Goal: Task Accomplishment & Management: Use online tool/utility

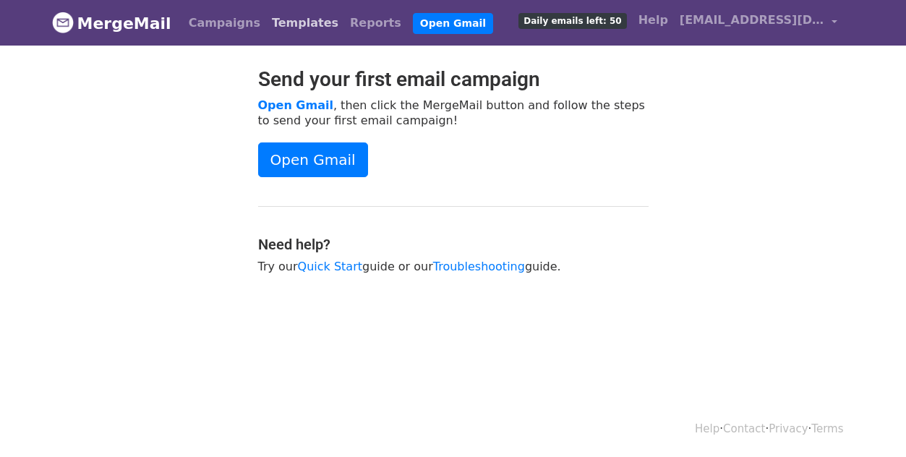
click at [266, 30] on link "Templates" at bounding box center [305, 23] width 78 height 29
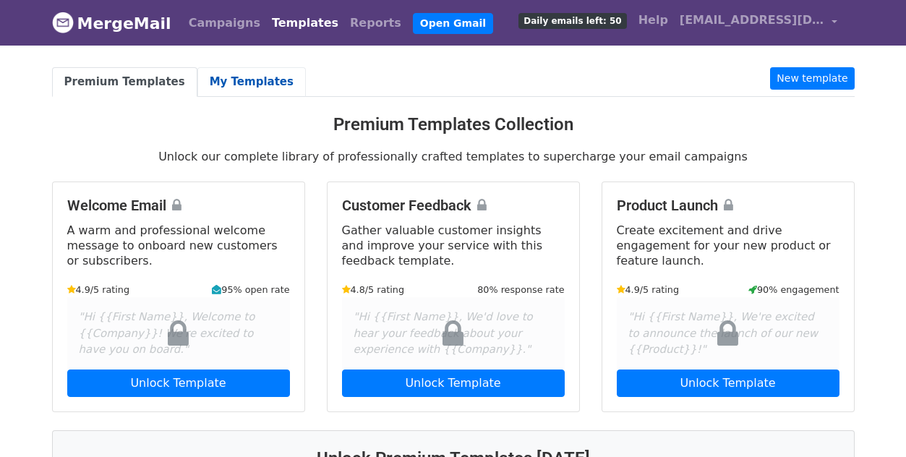
click at [232, 80] on link "My Templates" at bounding box center [251, 82] width 108 height 30
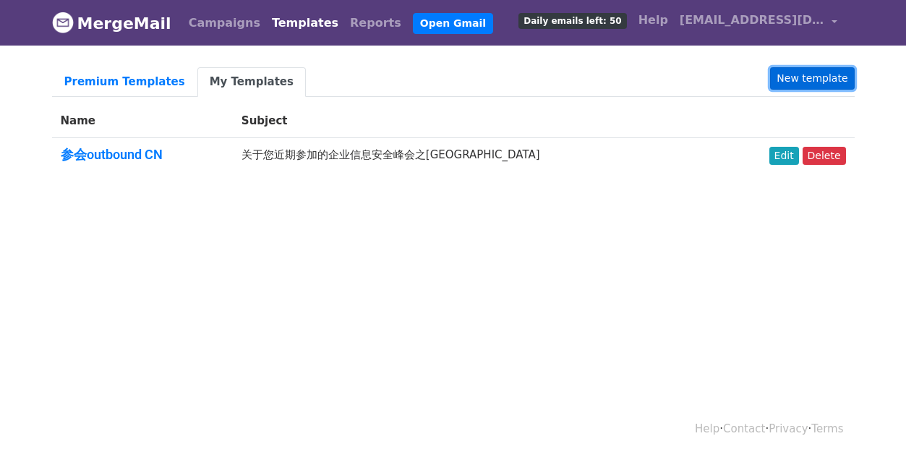
click at [809, 80] on link "New template" at bounding box center [812, 78] width 84 height 22
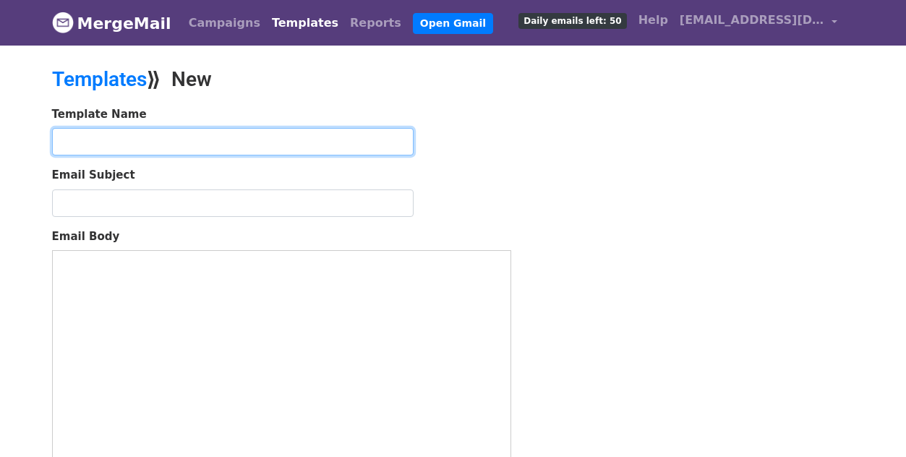
click at [309, 153] on input "text" at bounding box center [233, 141] width 362 height 27
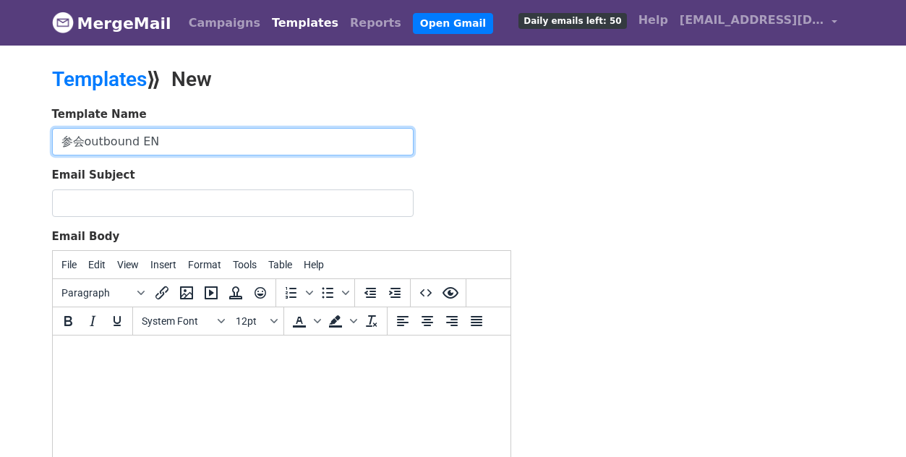
type input "参会outbound EN"
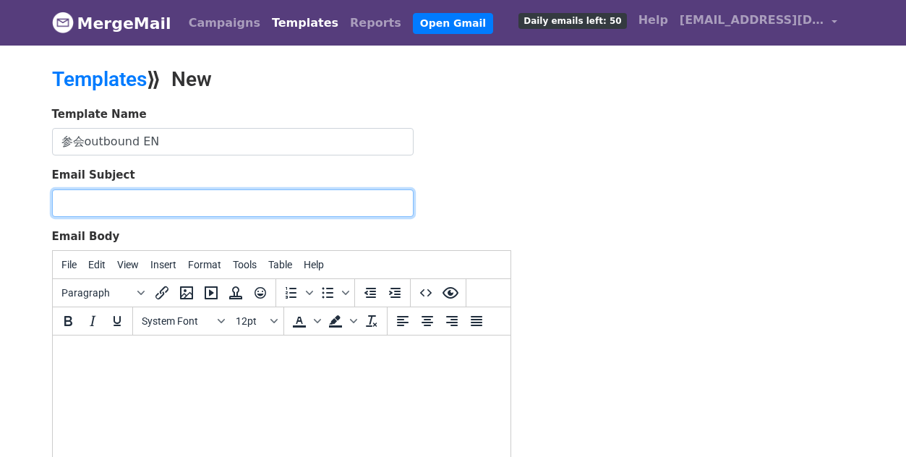
click at [153, 206] on input "Email Subject" at bounding box center [233, 202] width 362 height 27
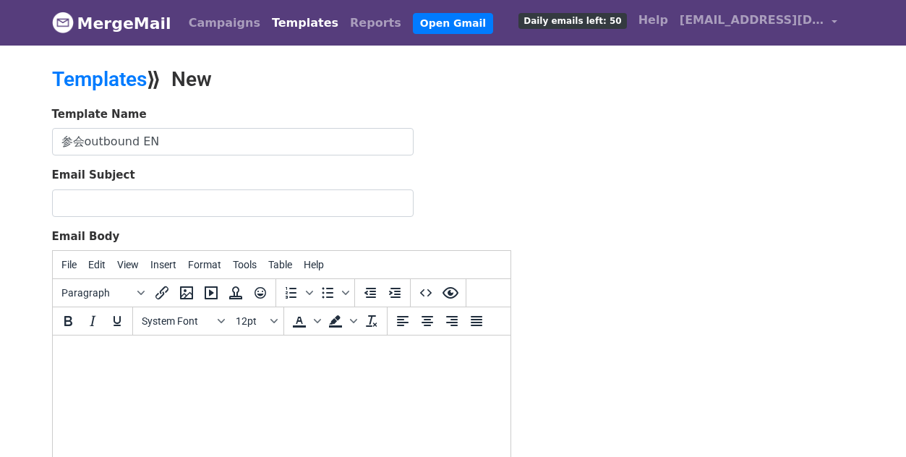
click at [93, 370] on html at bounding box center [281, 355] width 458 height 39
paste body
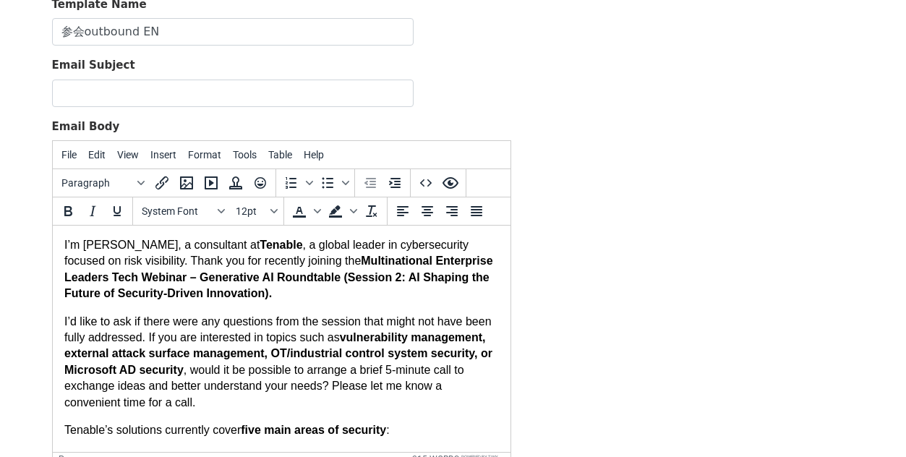
scroll to position [136, 0]
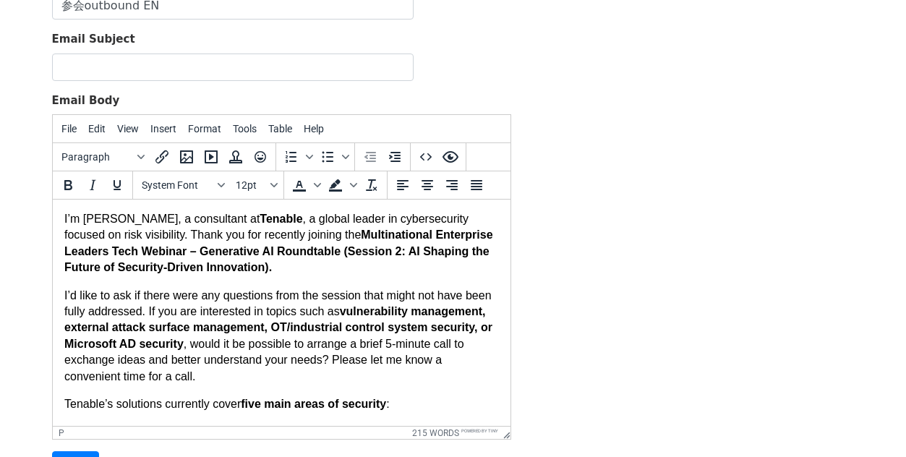
drag, startPoint x: 62, startPoint y: 218, endPoint x: 166, endPoint y: 239, distance: 105.7
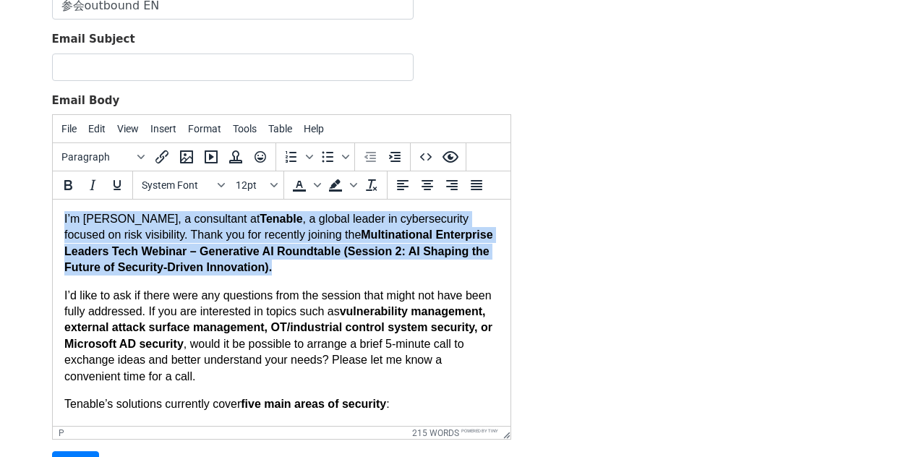
drag, startPoint x: 238, startPoint y: 266, endPoint x: 59, endPoint y: 195, distance: 192.1
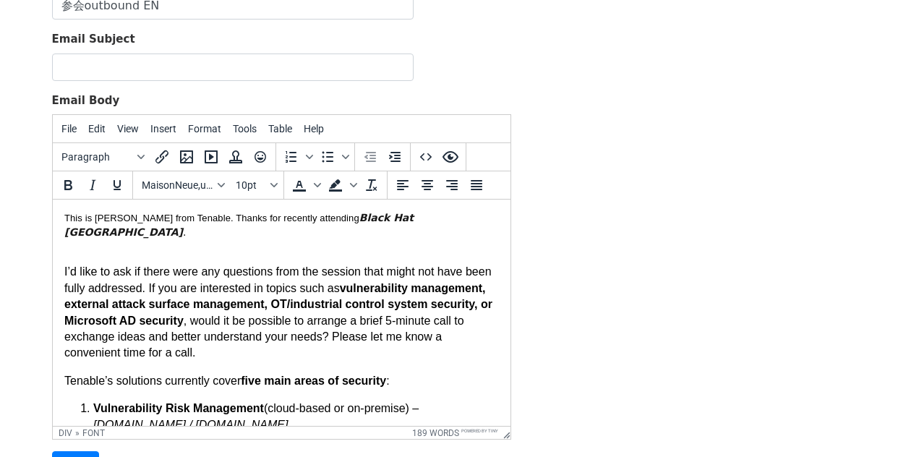
click at [141, 215] on font "This is [PERSON_NAME] from Tenable. Thanks for recently attending" at bounding box center [211, 218] width 295 height 11
drag, startPoint x: 62, startPoint y: 251, endPoint x: 142, endPoint y: 306, distance: 96.7
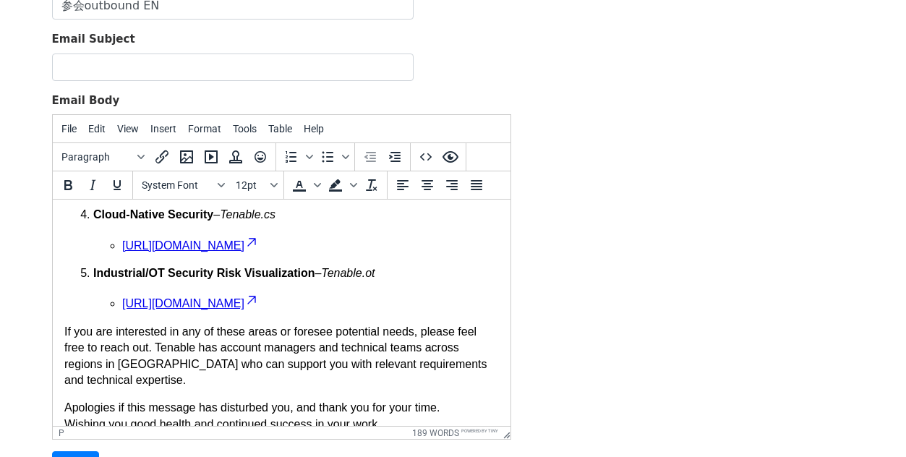
scroll to position [274, 0]
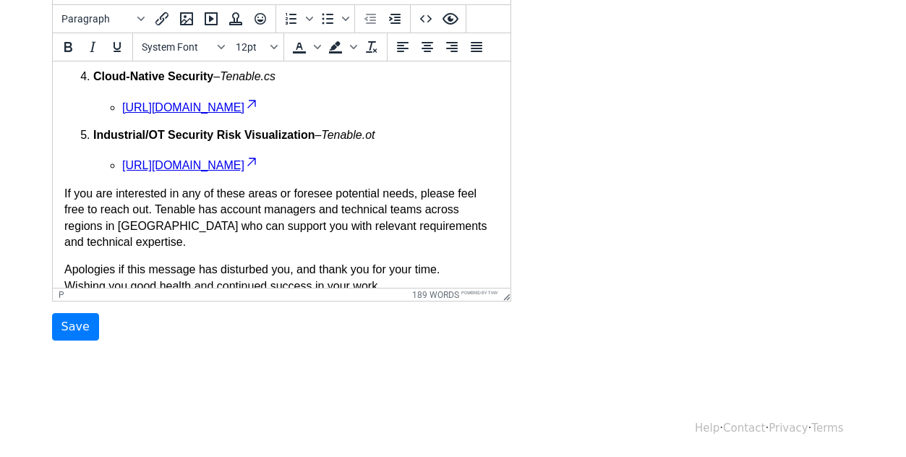
drag, startPoint x: 71, startPoint y: 104, endPoint x: 471, endPoint y: 270, distance: 433.7
click at [215, 43] on div "Fonts" at bounding box center [221, 46] width 12 height 7
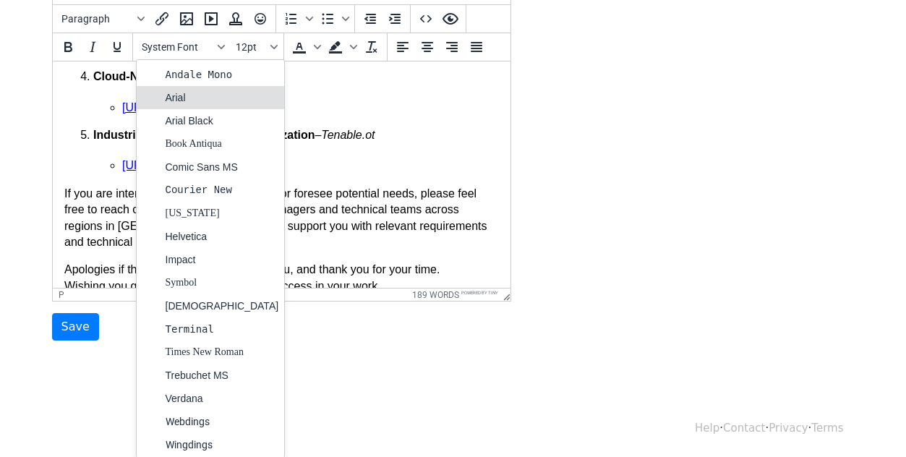
click at [195, 90] on div "Arial" at bounding box center [223, 97] width 114 height 17
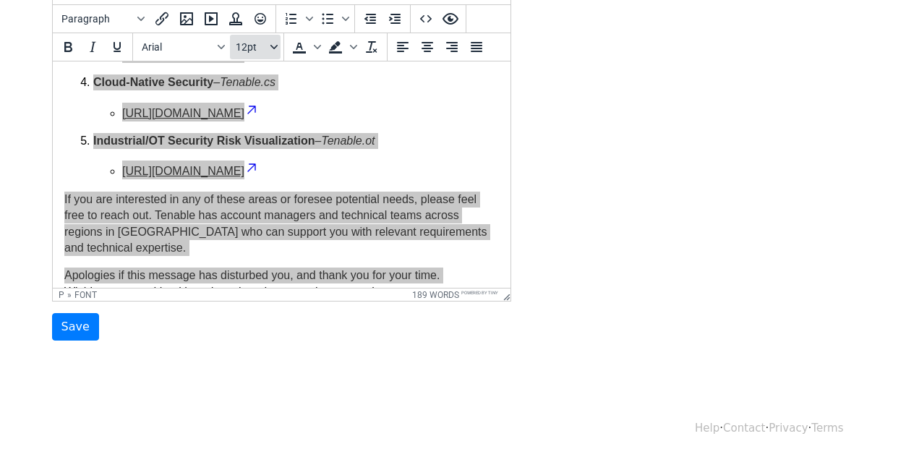
click at [270, 50] on button "12pt" at bounding box center [255, 47] width 51 height 25
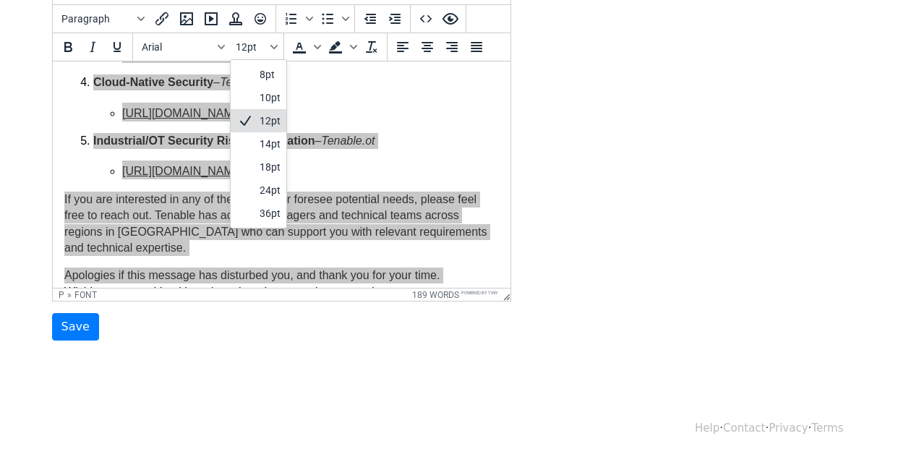
click at [266, 113] on div "12pt" at bounding box center [270, 120] width 21 height 17
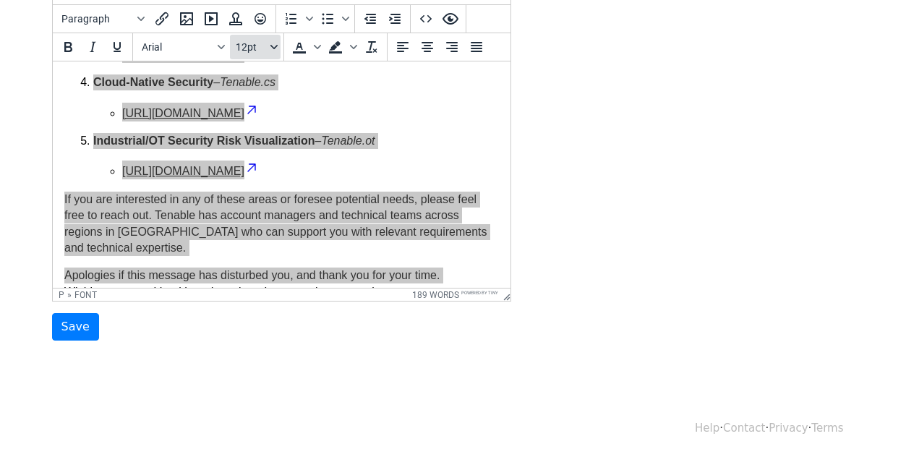
click at [275, 52] on button "12pt" at bounding box center [255, 47] width 51 height 25
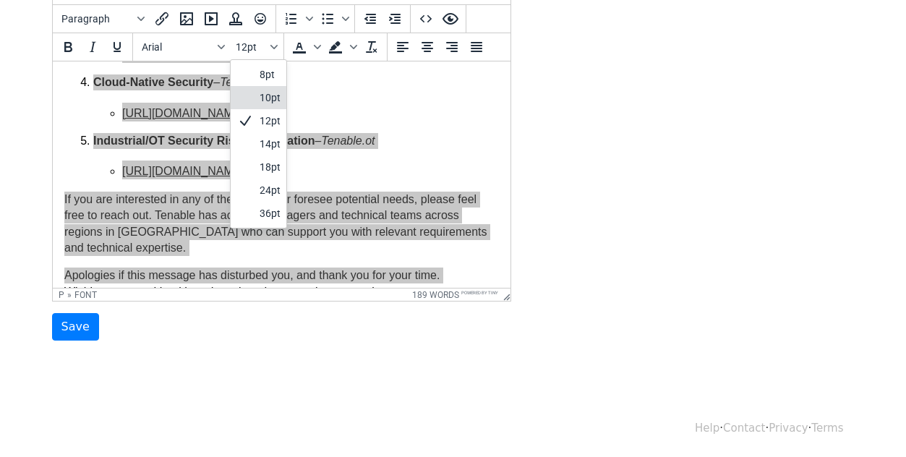
click at [270, 98] on div "10pt" at bounding box center [270, 97] width 21 height 17
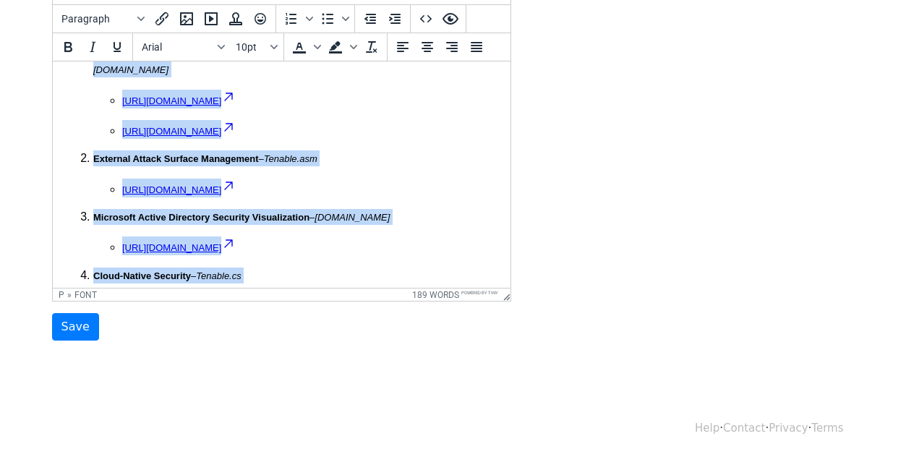
scroll to position [0, 0]
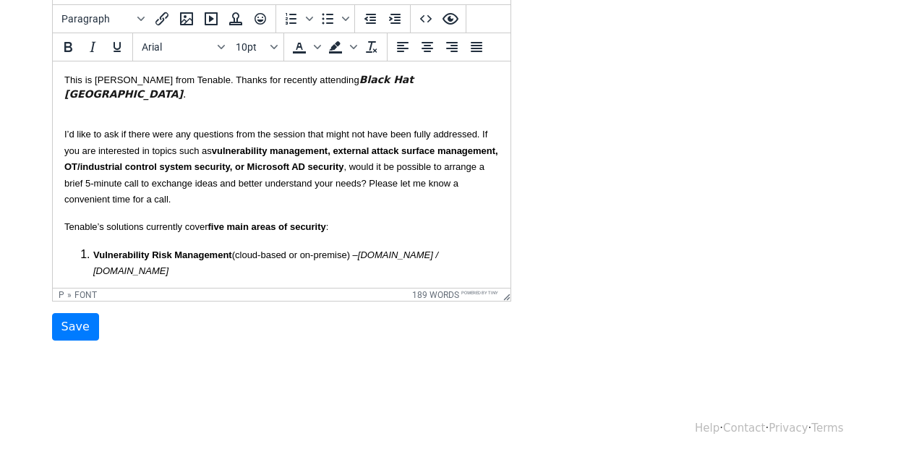
click at [235, 101] on div at bounding box center [281, 107] width 435 height 13
click at [264, 80] on font "This is [PERSON_NAME] from Tenable. Thanks for recently attending" at bounding box center [211, 79] width 295 height 11
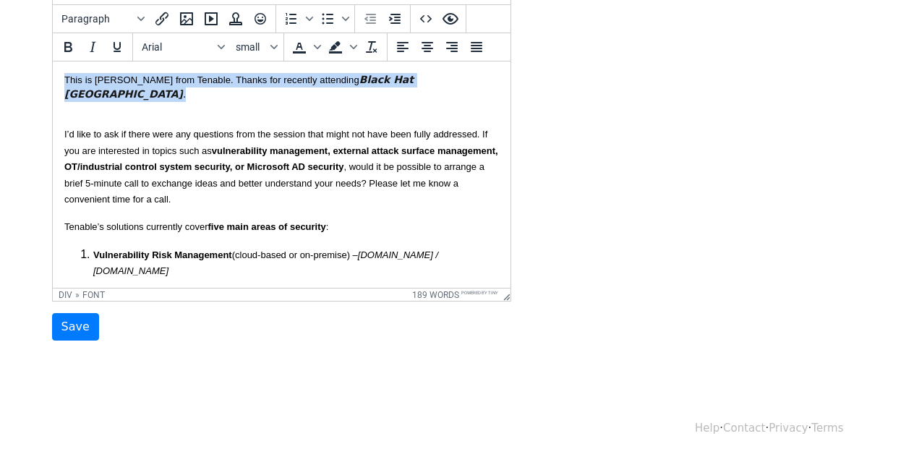
drag, startPoint x: 402, startPoint y: 82, endPoint x: 24, endPoint y: 85, distance: 378.2
click at [52, 85] on html "This is Jacinta from Tenable. Thanks for recently attending Black Hat USA . I’d…" at bounding box center [281, 375] width 458 height 628
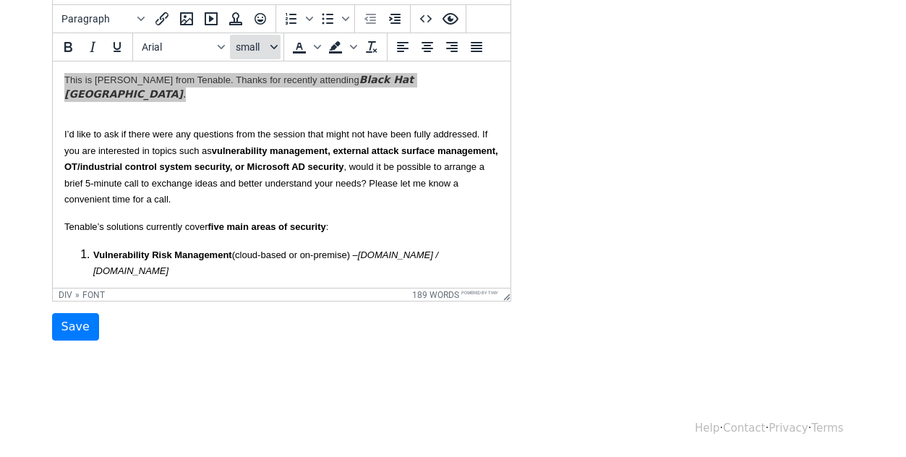
click at [232, 51] on button "small" at bounding box center [255, 47] width 51 height 25
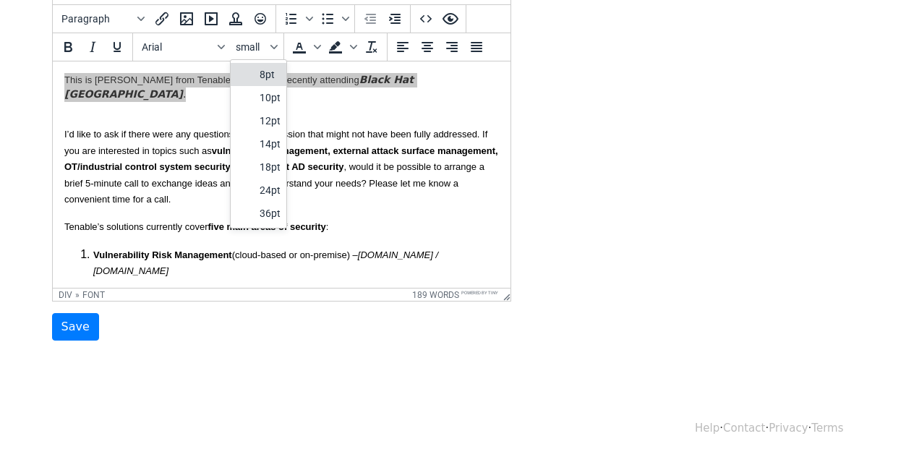
click at [255, 75] on div "8pt" at bounding box center [259, 74] width 56 height 23
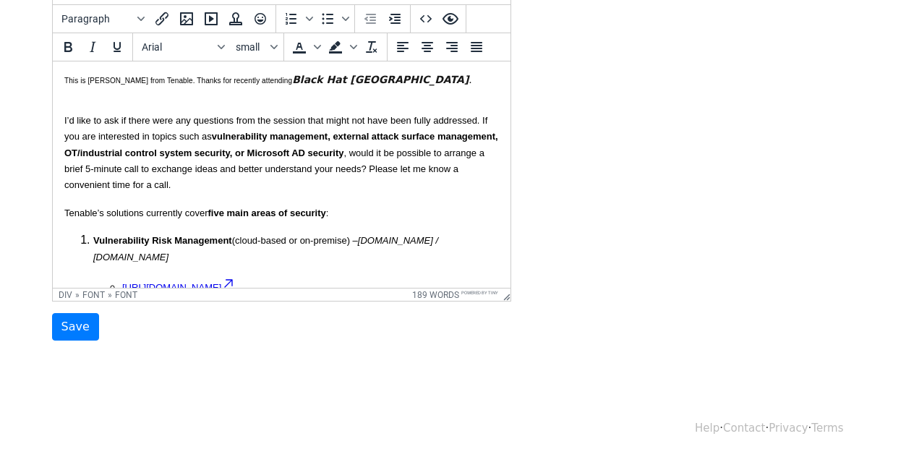
click at [206, 129] on p "I’d like to ask if there were any questions from the session that might not hav…" at bounding box center [281, 152] width 435 height 81
drag, startPoint x: 370, startPoint y: 88, endPoint x: 93, endPoint y: 89, distance: 276.9
click at [93, 89] on div at bounding box center [281, 93] width 435 height 13
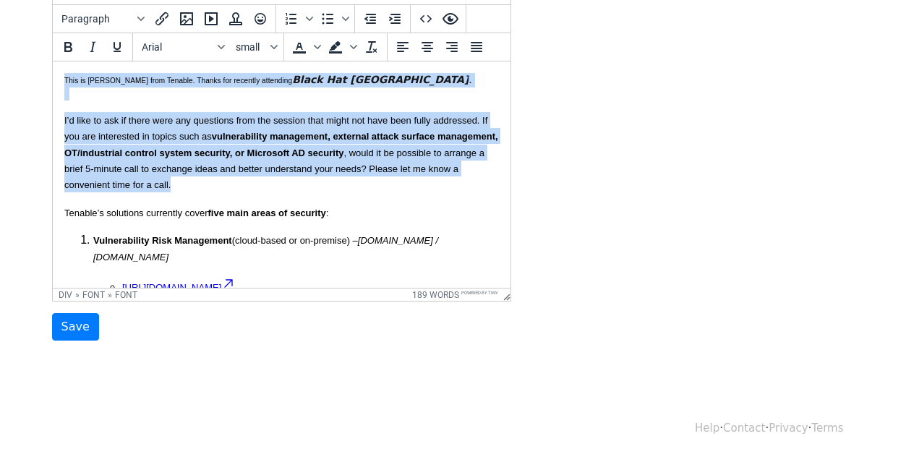
drag, startPoint x: 210, startPoint y: 183, endPoint x: 45, endPoint y: 84, distance: 193.0
click at [52, 84] on html "This is Jacinta from Tenable. Thanks for recently attending Black Hat USA . I’d…" at bounding box center [281, 368] width 458 height 614
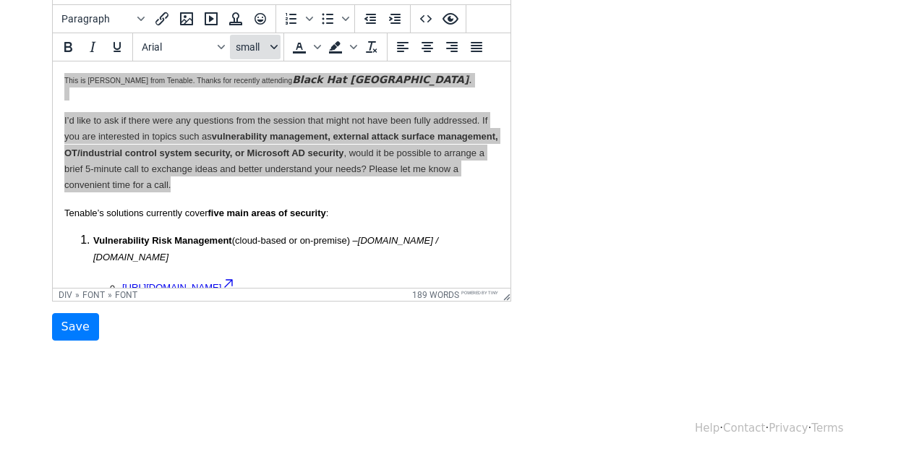
click at [260, 46] on span "small" at bounding box center [252, 47] width 32 height 12
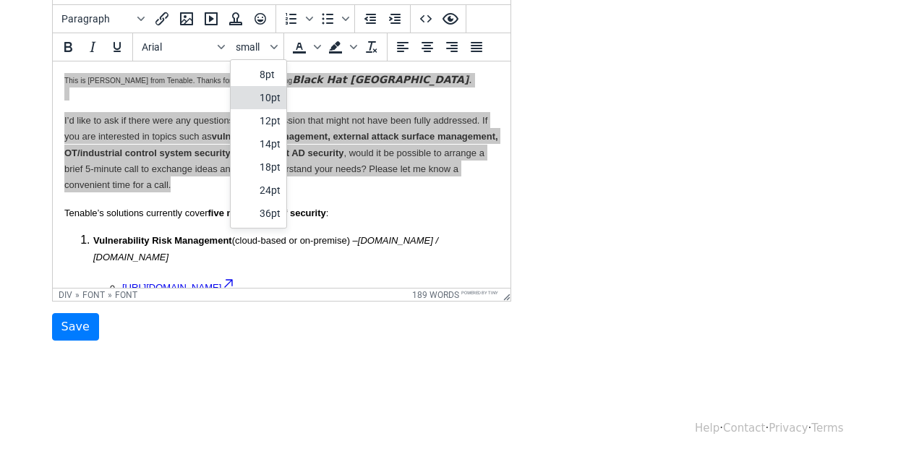
click at [256, 95] on div "10pt" at bounding box center [259, 97] width 56 height 23
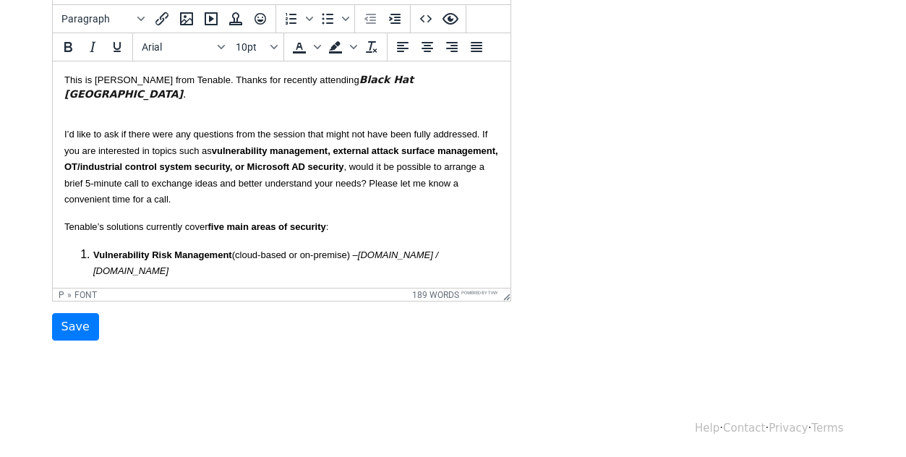
click at [270, 126] on p "I’d like to ask if there were any questions from the session that might not hav…" at bounding box center [281, 166] width 435 height 81
click at [145, 101] on div at bounding box center [281, 107] width 435 height 13
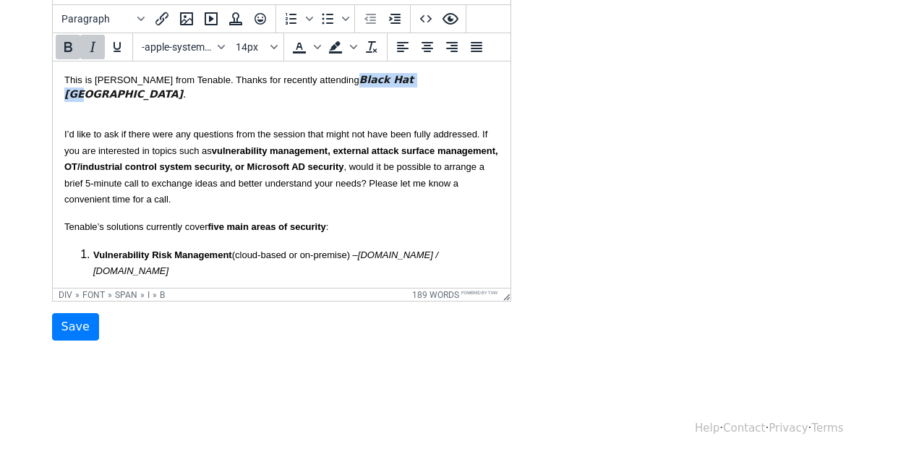
drag, startPoint x: 315, startPoint y: 81, endPoint x: 384, endPoint y: 77, distance: 68.8
click at [384, 77] on b "Black Hat USA" at bounding box center [238, 87] width 349 height 26
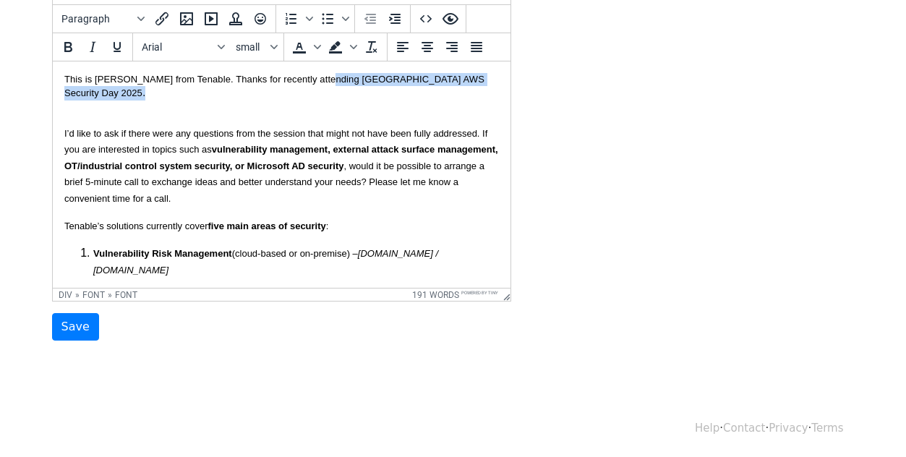
drag, startPoint x: 313, startPoint y: 79, endPoint x: 464, endPoint y: 80, distance: 150.4
click at [464, 80] on font "This is Jacinta from Tenable. Thanks for recently attending HongKong AWS Securi…" at bounding box center [274, 86] width 420 height 25
click at [330, 77] on font "This is Jacinta from Tenable. Thanks for recently attending HongKong AWS Securi…" at bounding box center [274, 86] width 420 height 25
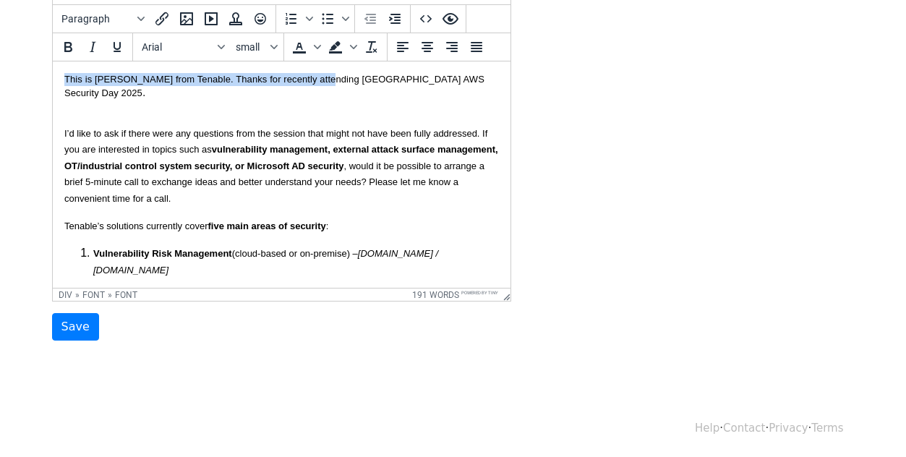
drag, startPoint x: 315, startPoint y: 78, endPoint x: 295, endPoint y: 56, distance: 29.2
click at [295, 61] on html "This is Jacinta from Tenable. Thanks for recently attending HongKong AWS Securi…" at bounding box center [281, 374] width 458 height 627
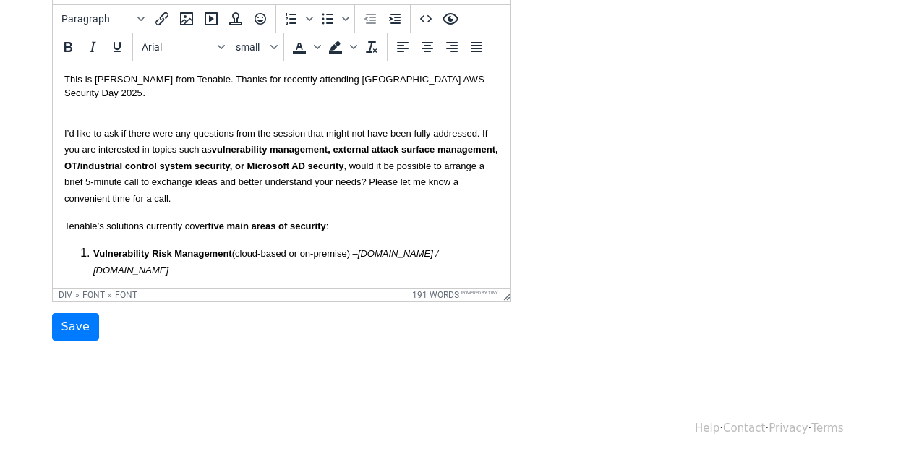
click at [341, 85] on font "This is Jacinta from Tenable. Thanks for recently attending HongKong AWS Securi…" at bounding box center [274, 86] width 420 height 25
drag, startPoint x: 316, startPoint y: 81, endPoint x: 462, endPoint y: 80, distance: 146.1
click at [462, 80] on font "This is Jacinta from Tenable. Thanks for recently attending HongKong AWS Securi…" at bounding box center [274, 86] width 420 height 25
click at [99, 39] on icon "Italic" at bounding box center [92, 46] width 17 height 17
click at [105, 148] on p "I’d like to ask if there were any questions from the session that might not hav…" at bounding box center [281, 165] width 435 height 81
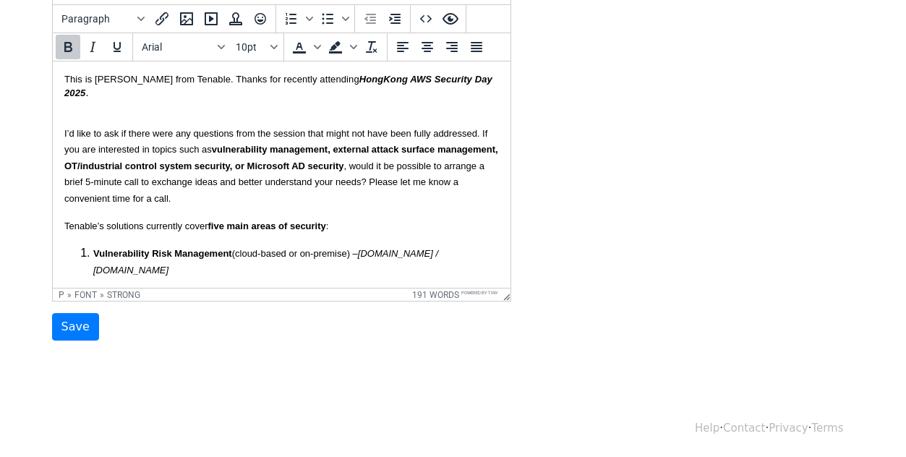
click at [137, 134] on font "I’d like to ask if there were any questions from the session that might not hav…" at bounding box center [281, 166] width 434 height 76
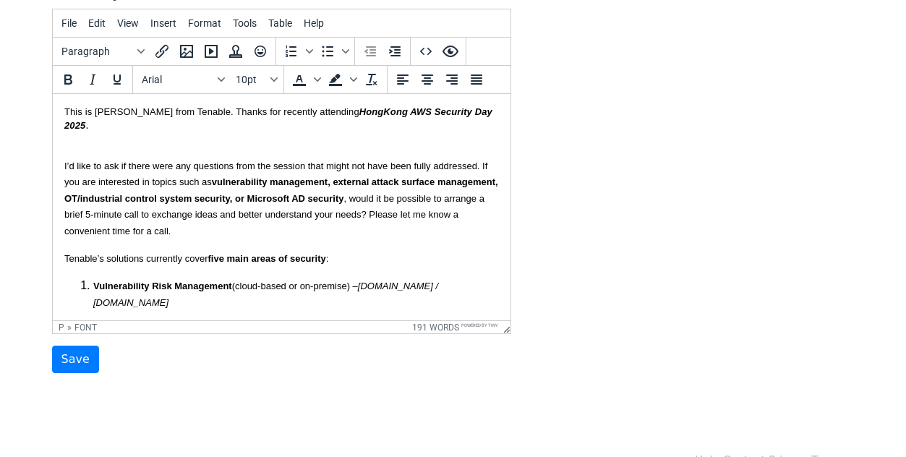
click at [482, 117] on div "This is Jacinta from Tenable. Thanks for recently attending HongKong AWS Securi…" at bounding box center [281, 119] width 435 height 27
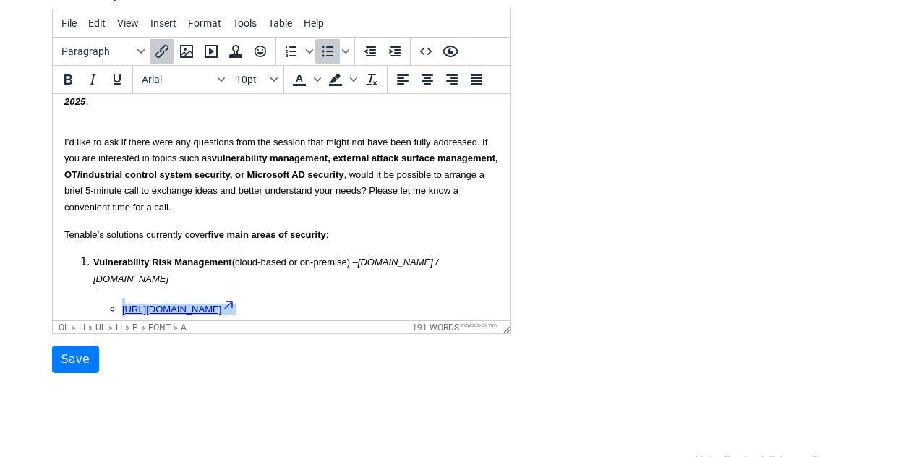
scroll to position [23, 0]
click at [260, 163] on strong "vulnerability management, external attack surface management, OT/industrial con…" at bounding box center [281, 166] width 434 height 27
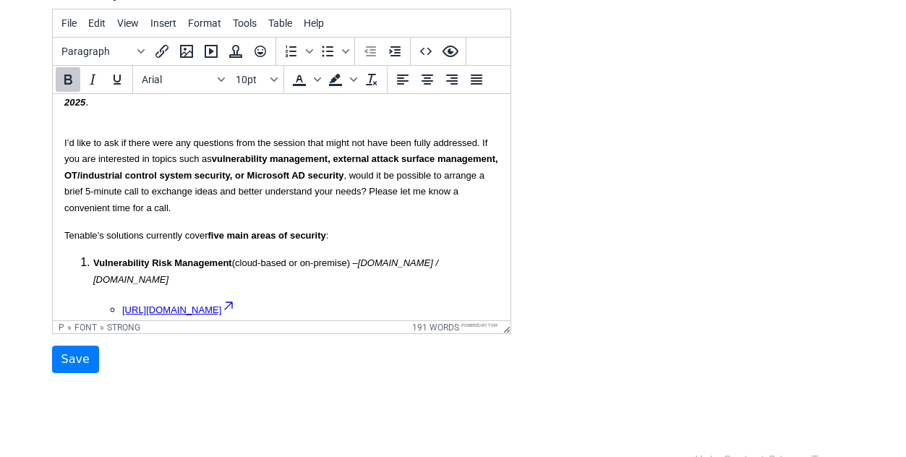
click at [254, 166] on strong "vulnerability management, external attack surface management, OT/industrial con…" at bounding box center [281, 166] width 434 height 27
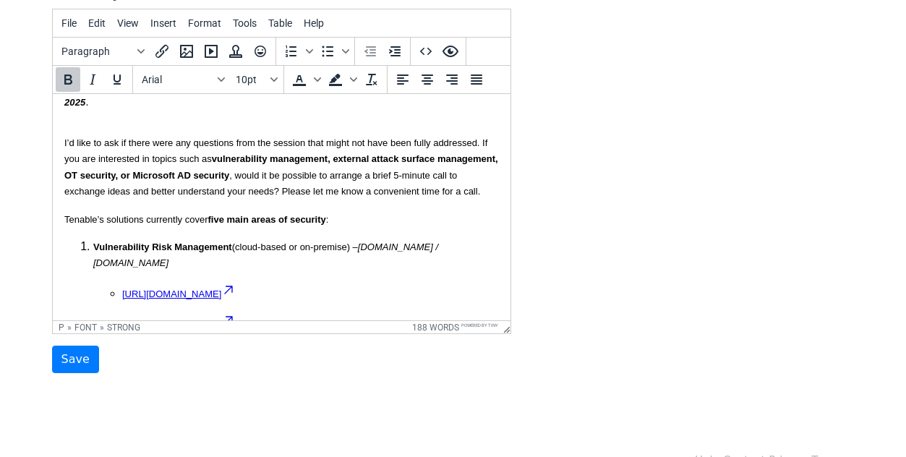
click at [298, 163] on font "I’d like to ask if there were any questions from the session that might not hav…" at bounding box center [281, 166] width 434 height 59
click at [289, 163] on strong "vulnerability management, external attack surface management, OT security, or M…" at bounding box center [281, 166] width 434 height 27
drag, startPoint x: 240, startPoint y: 165, endPoint x: 197, endPoint y: 161, distance: 42.9
click at [197, 161] on strong "vulnerability management, external attack surface management, OT security, or M…" at bounding box center [281, 166] width 434 height 27
click at [182, 163] on strong "vulnerability management, external attack surface management, OT security, or A…" at bounding box center [281, 166] width 434 height 27
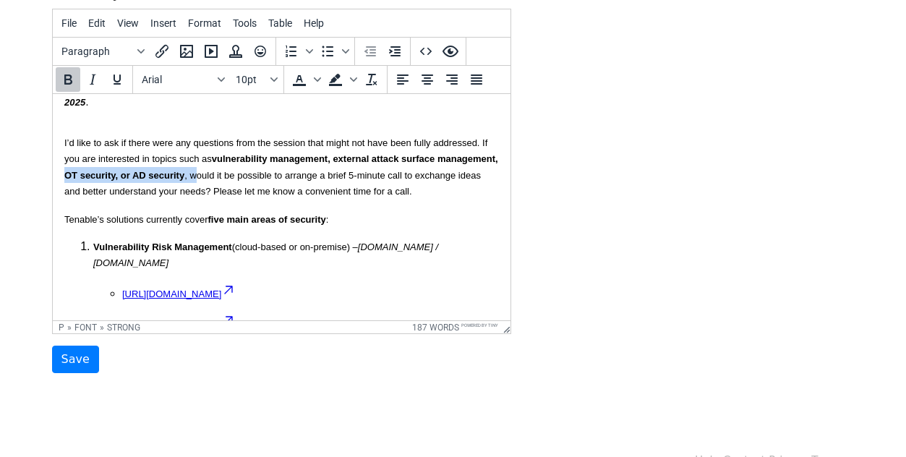
drag, startPoint x: 123, startPoint y: 161, endPoint x: 257, endPoint y: 158, distance: 133.8
click at [257, 158] on font "I’d like to ask if there were any questions from the session that might not hav…" at bounding box center [281, 166] width 434 height 59
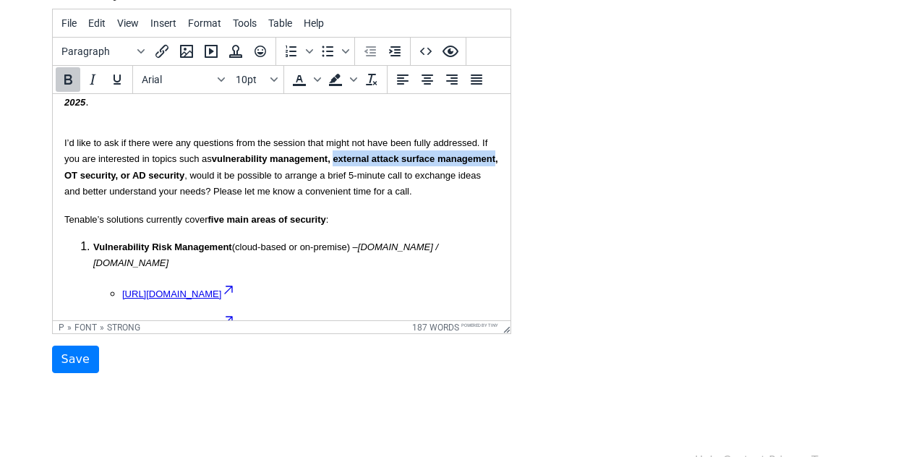
drag, startPoint x: 122, startPoint y: 163, endPoint x: 336, endPoint y: 145, distance: 214.7
click at [336, 153] on strong "vulnerability management, external attack surface management, OT security, or A…" at bounding box center [281, 166] width 434 height 27
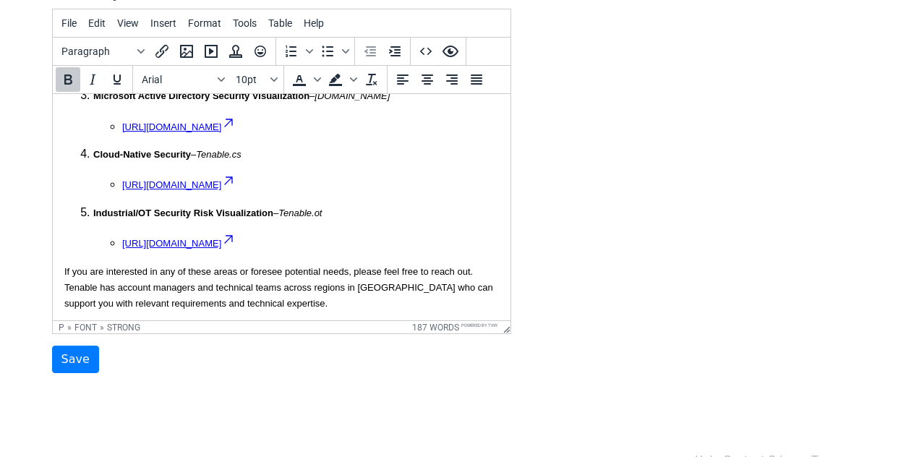
scroll to position [351, 0]
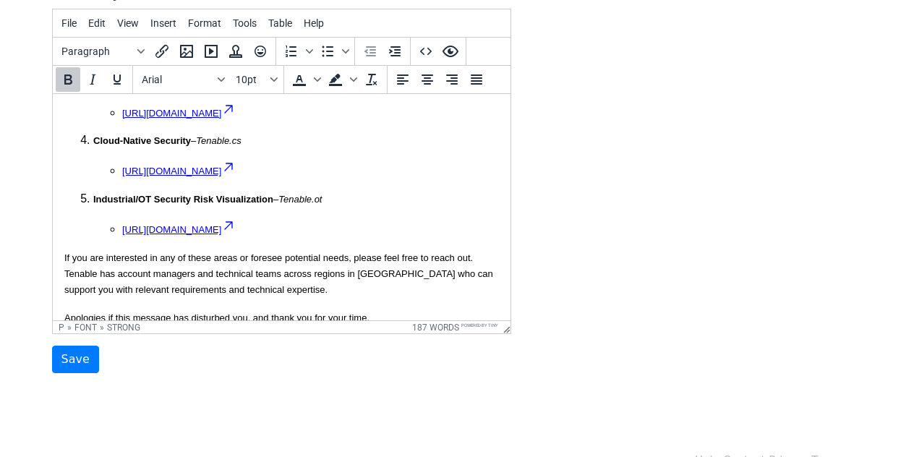
click at [383, 252] on font "If you are interested in any of these areas or foresee potential needs, please …" at bounding box center [278, 273] width 429 height 43
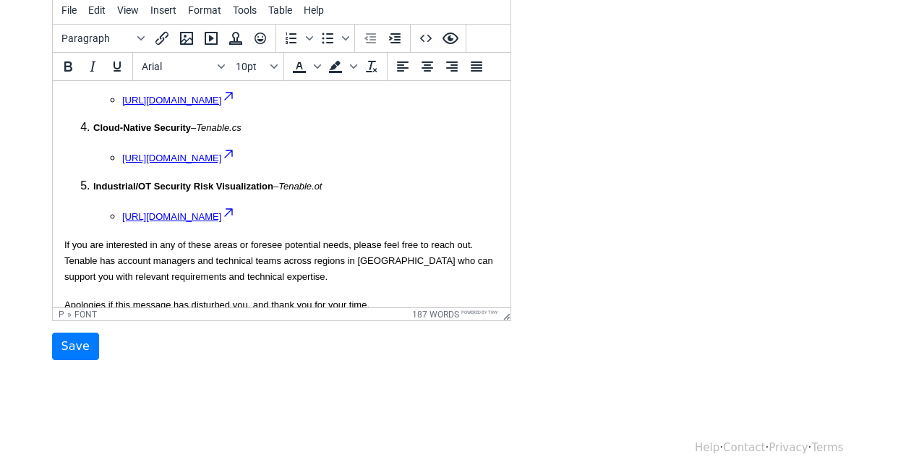
scroll to position [259, 0]
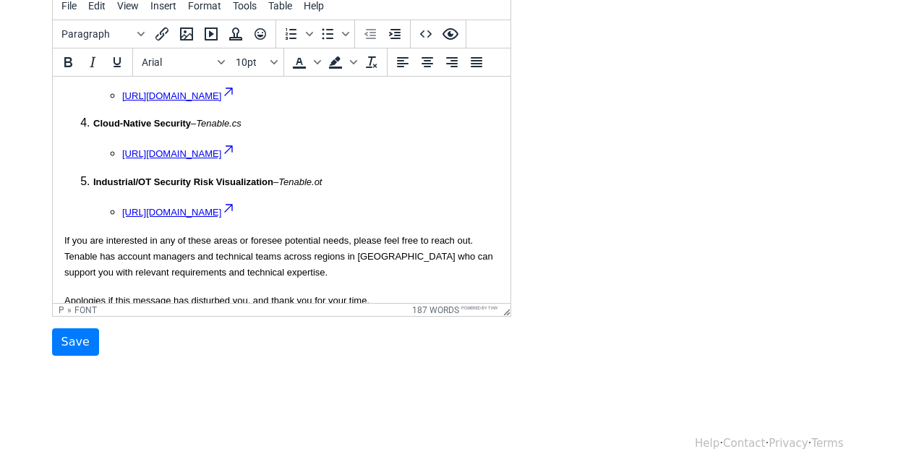
drag, startPoint x: 330, startPoint y: 280, endPoint x: 54, endPoint y: 268, distance: 277.2
click at [54, 268] on html "This is Jacinta from Tenable. Thanks for recently attending HongKong AWS Securi…" at bounding box center [281, 30] width 458 height 611
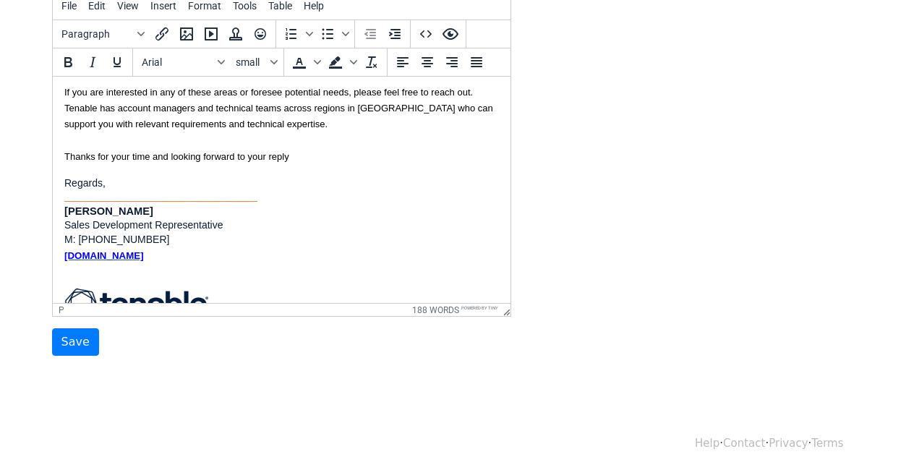
scroll to position [511, 0]
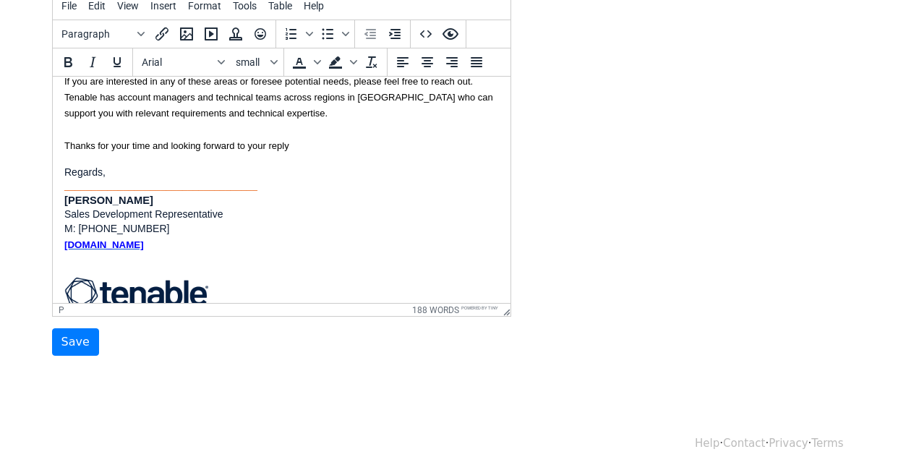
click at [146, 265] on img at bounding box center [136, 293] width 145 height 56
click at [174, 265] on img at bounding box center [136, 293] width 145 height 56
click at [296, 222] on p "M: [PHONE_NUMBER]" at bounding box center [281, 229] width 435 height 14
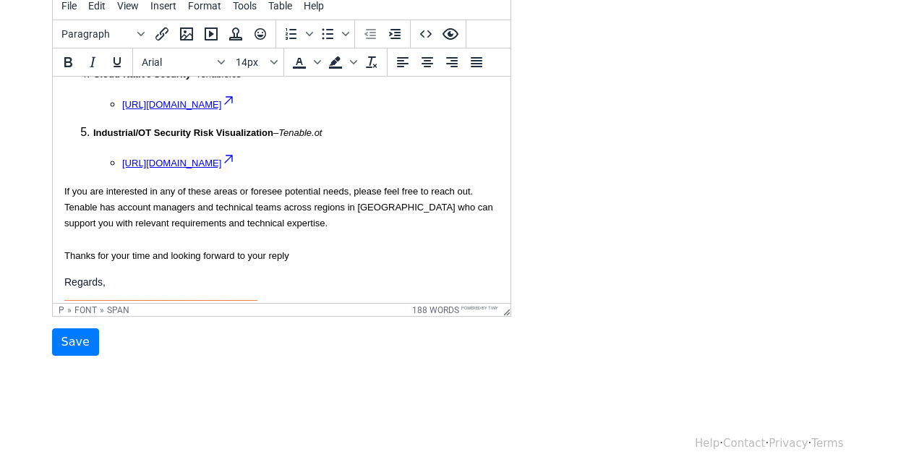
scroll to position [394, 0]
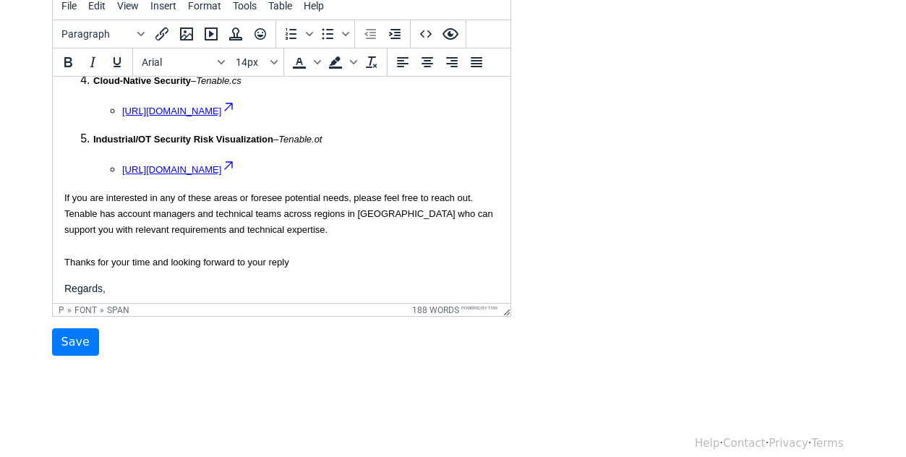
click at [299, 226] on p "If you are interested in any of these areas or foresee potential needs, please …" at bounding box center [281, 229] width 435 height 81
click at [312, 193] on p "If you are interested in any of these areas or foresee potential needs, please …" at bounding box center [281, 229] width 435 height 81
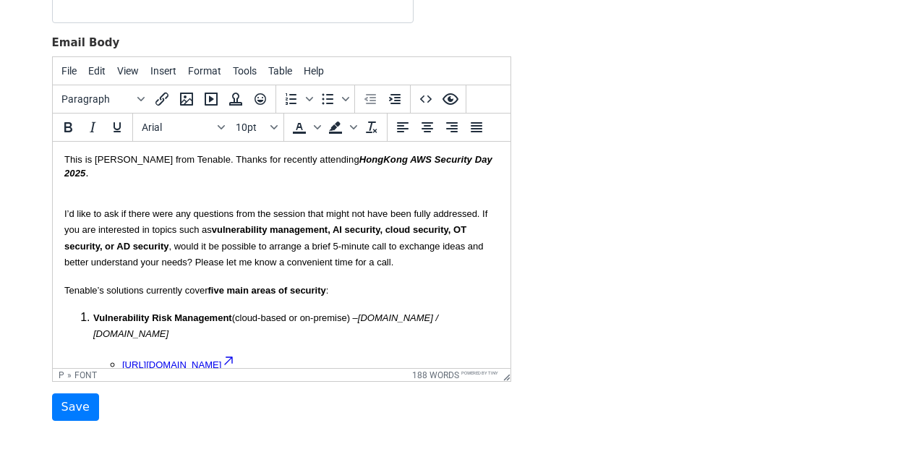
scroll to position [188, 0]
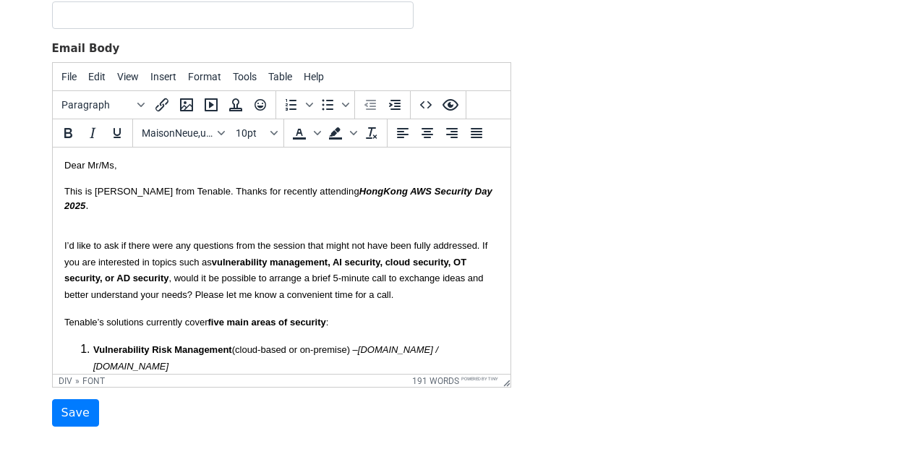
click at [64, 213] on font at bounding box center [65, 218] width 3 height 11
click at [64, 195] on font "This is Jacinta from Tenable. Thanks for recently attending HongKong AWS Securi…" at bounding box center [278, 198] width 428 height 25
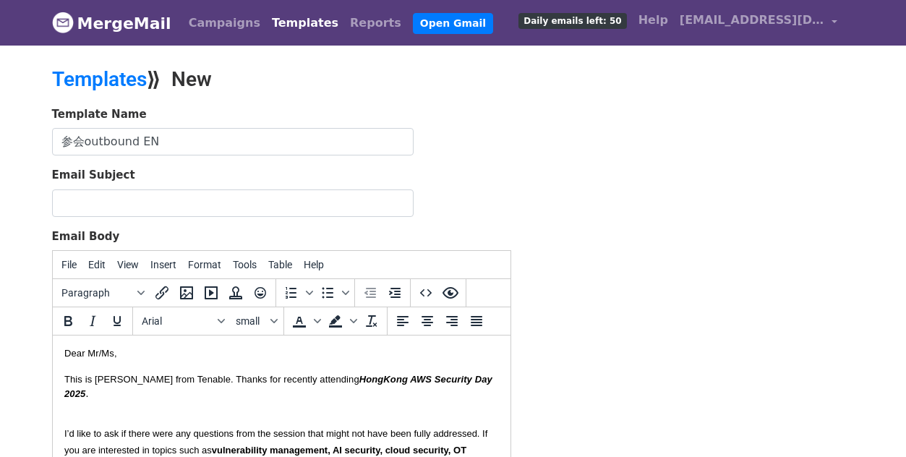
scroll to position [0, 0]
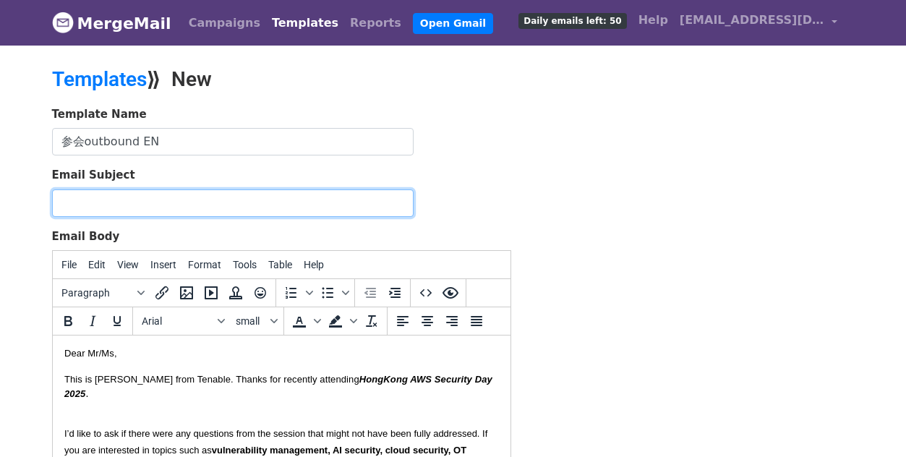
click at [114, 194] on input "Email Subject" at bounding box center [233, 202] width 362 height 27
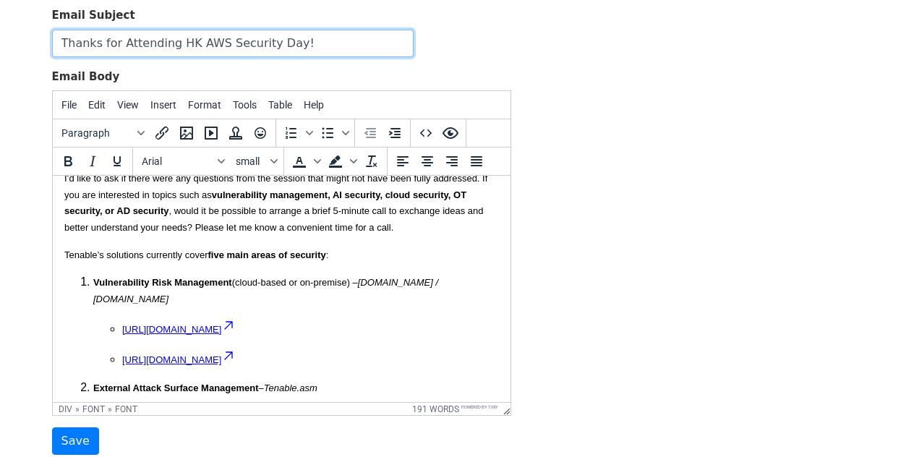
scroll to position [274, 0]
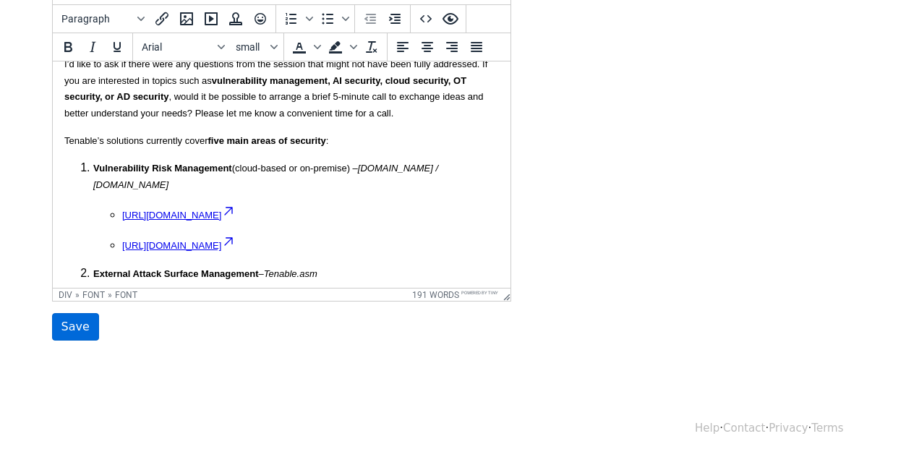
type input "Thanks for Attending HK AWS Security Day!"
click at [69, 333] on input "Save" at bounding box center [75, 326] width 47 height 27
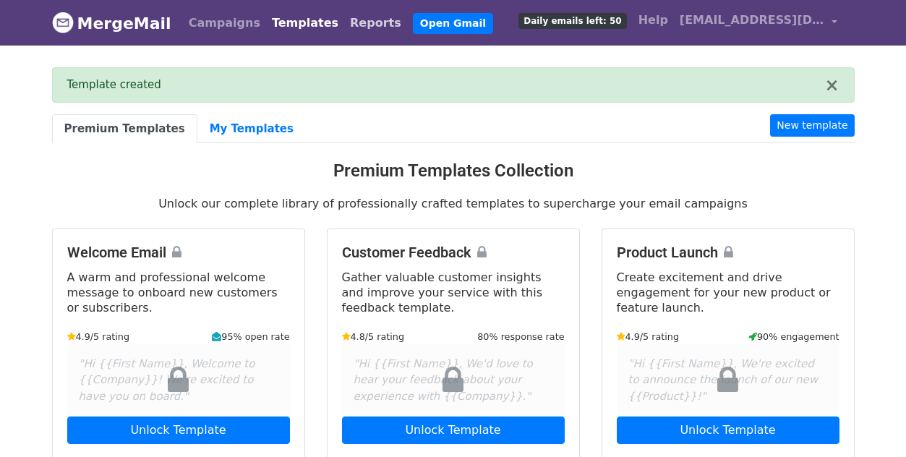
click at [344, 17] on link "Reports" at bounding box center [375, 23] width 63 height 29
click at [344, 20] on link "Reports" at bounding box center [375, 23] width 63 height 29
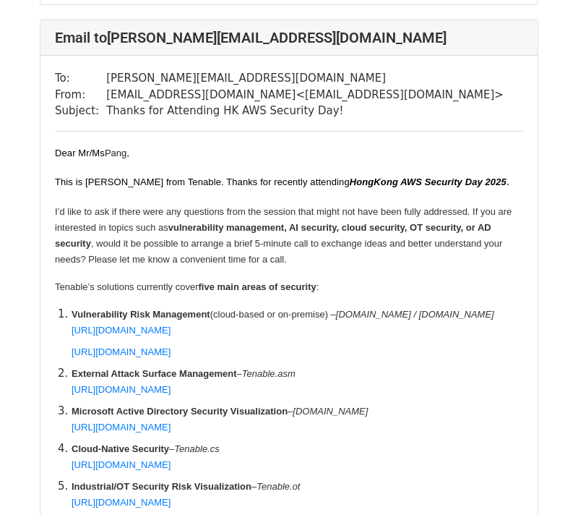
scroll to position [1851, 0]
